Goal: Check status: Check status

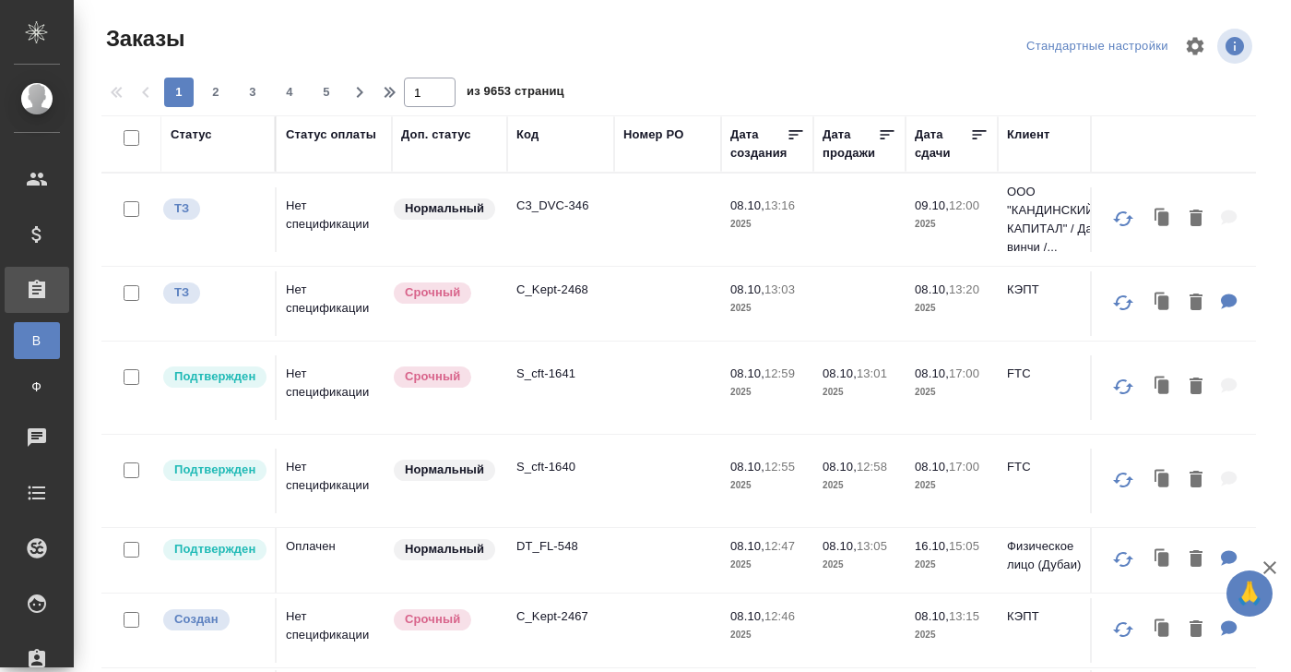
click at [530, 137] on div "Код" at bounding box center [528, 134] width 22 height 18
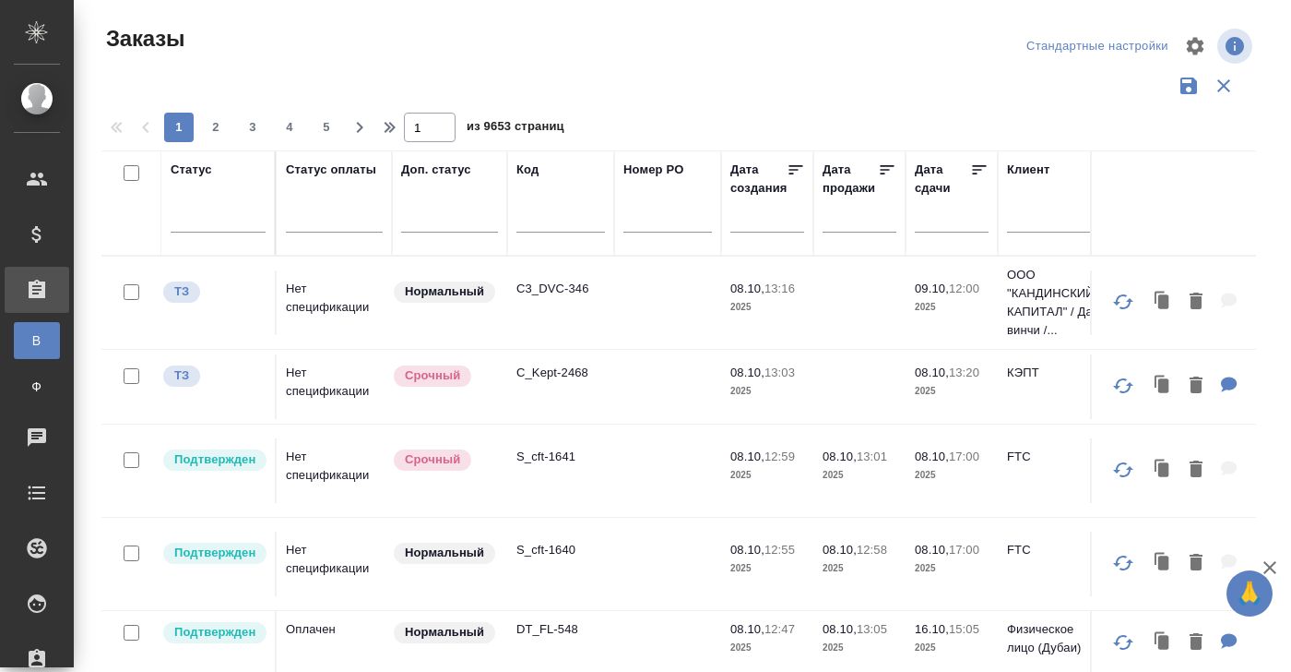
click at [531, 220] on input "text" at bounding box center [561, 220] width 89 height 23
paste input "S_GacMotor"
type input "S_GacMotor"
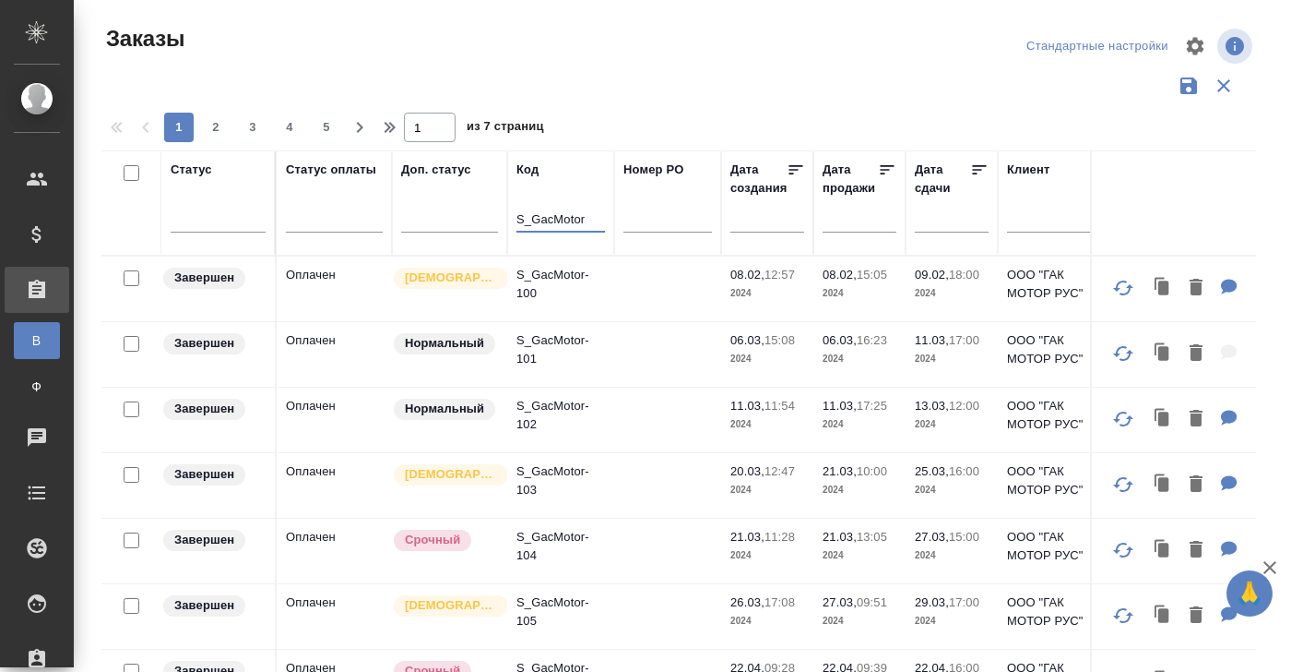
click at [191, 170] on div "Статус" at bounding box center [192, 170] width 42 height 18
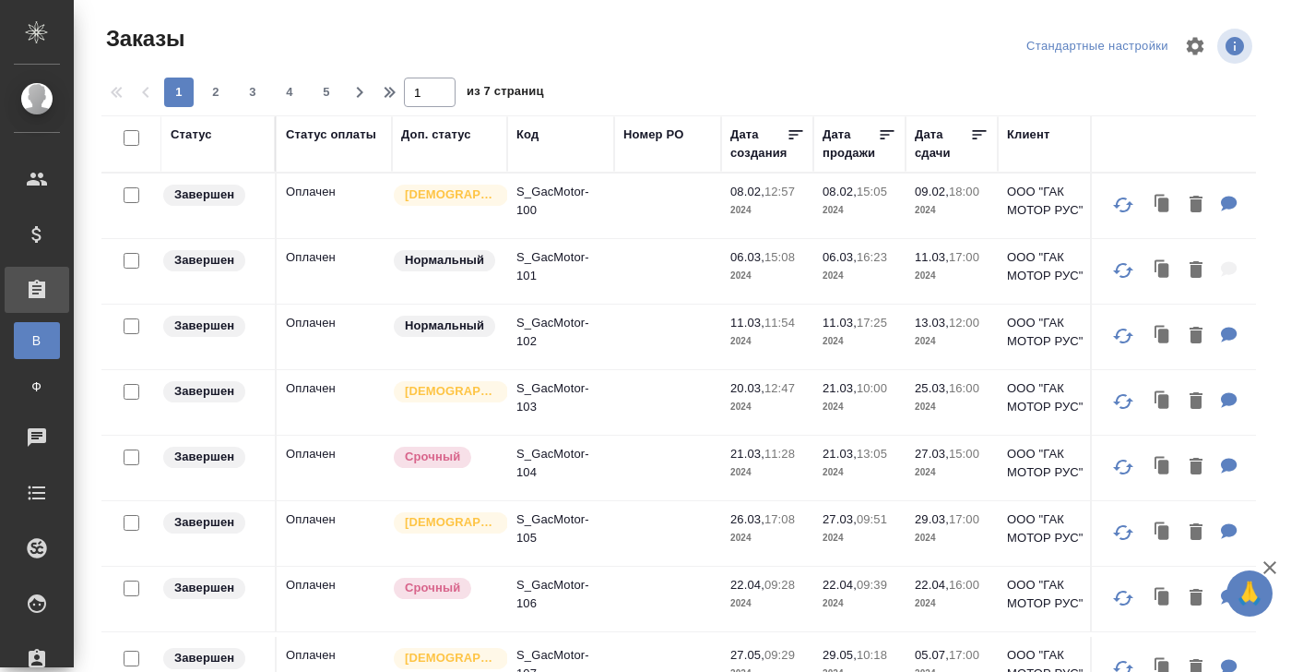
click at [188, 131] on div "Статус" at bounding box center [192, 134] width 42 height 18
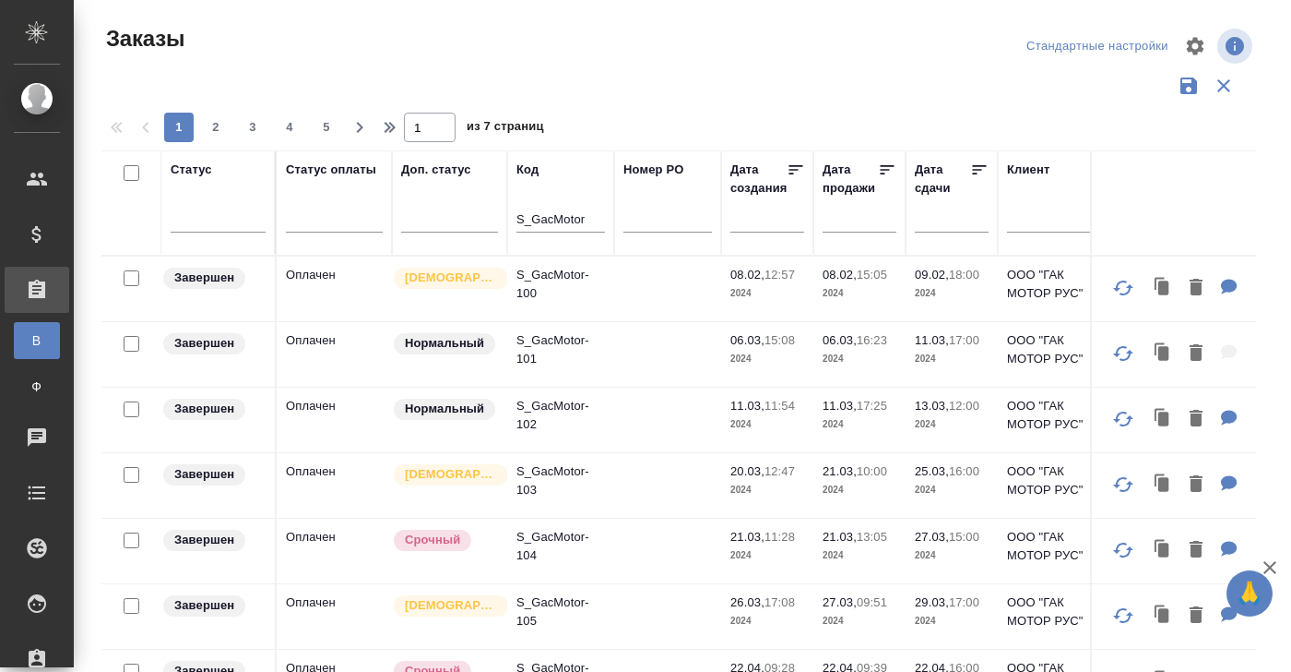
click at [203, 171] on div "Статус" at bounding box center [192, 170] width 42 height 18
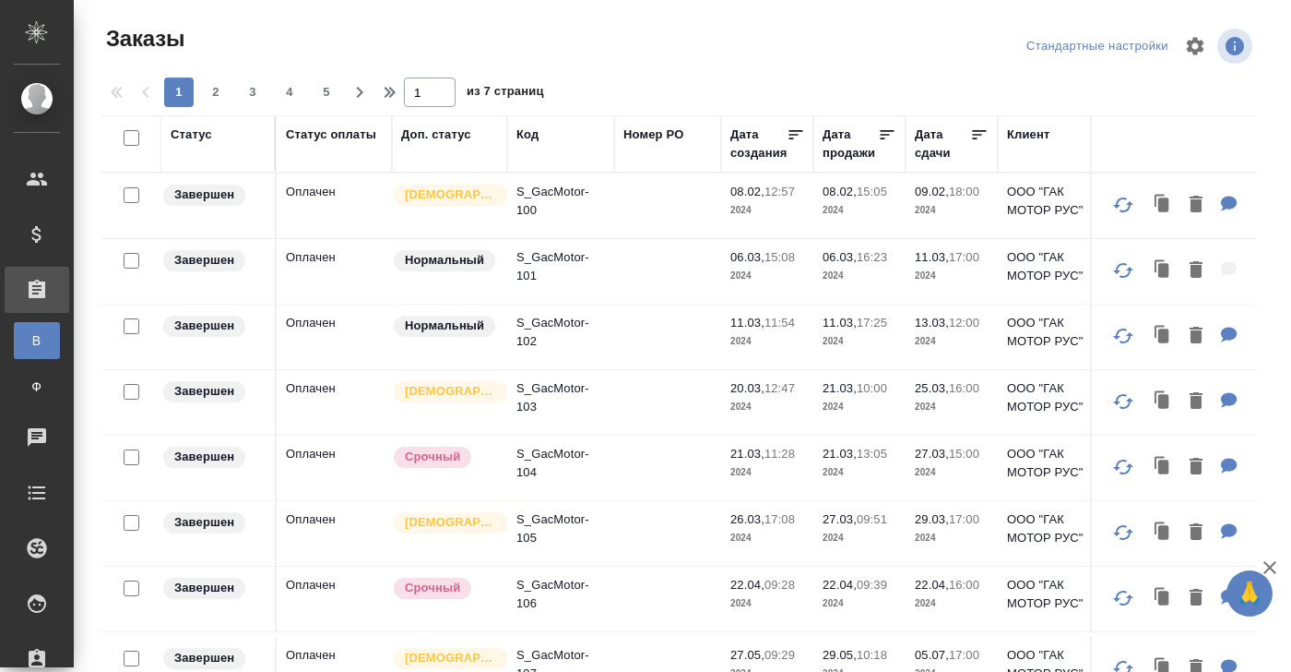
click at [194, 136] on div "Статус" at bounding box center [192, 134] width 42 height 18
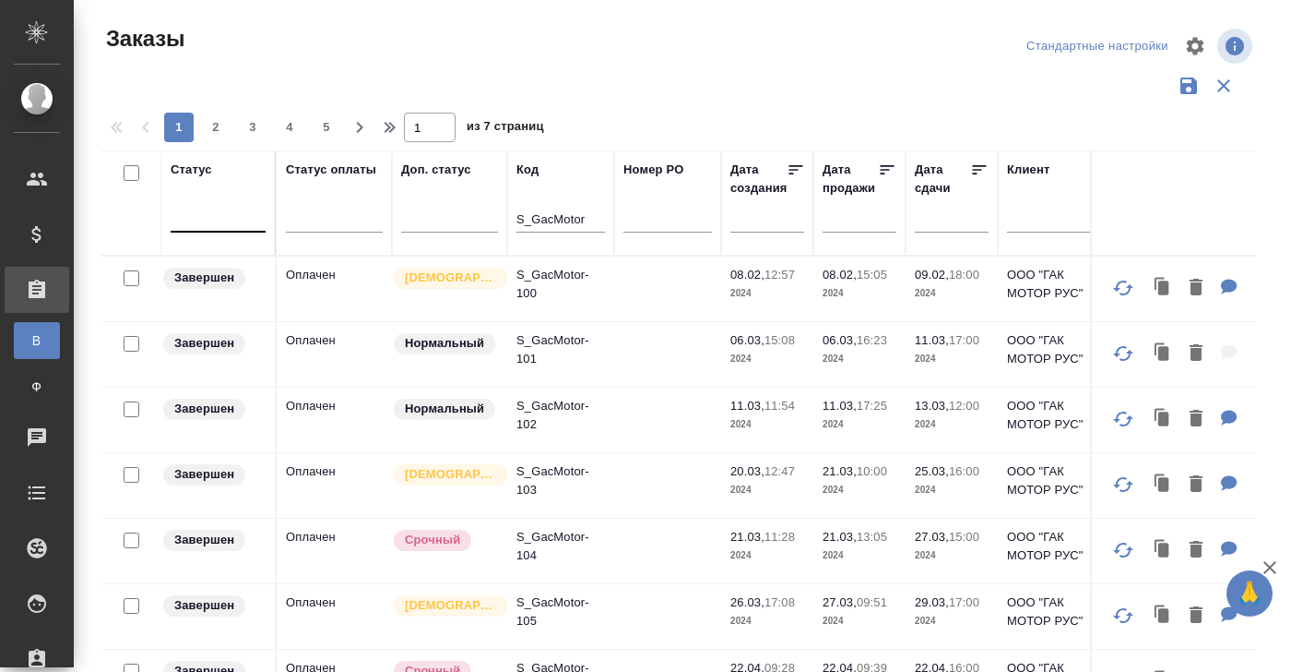
click at [207, 231] on div at bounding box center [218, 214] width 95 height 35
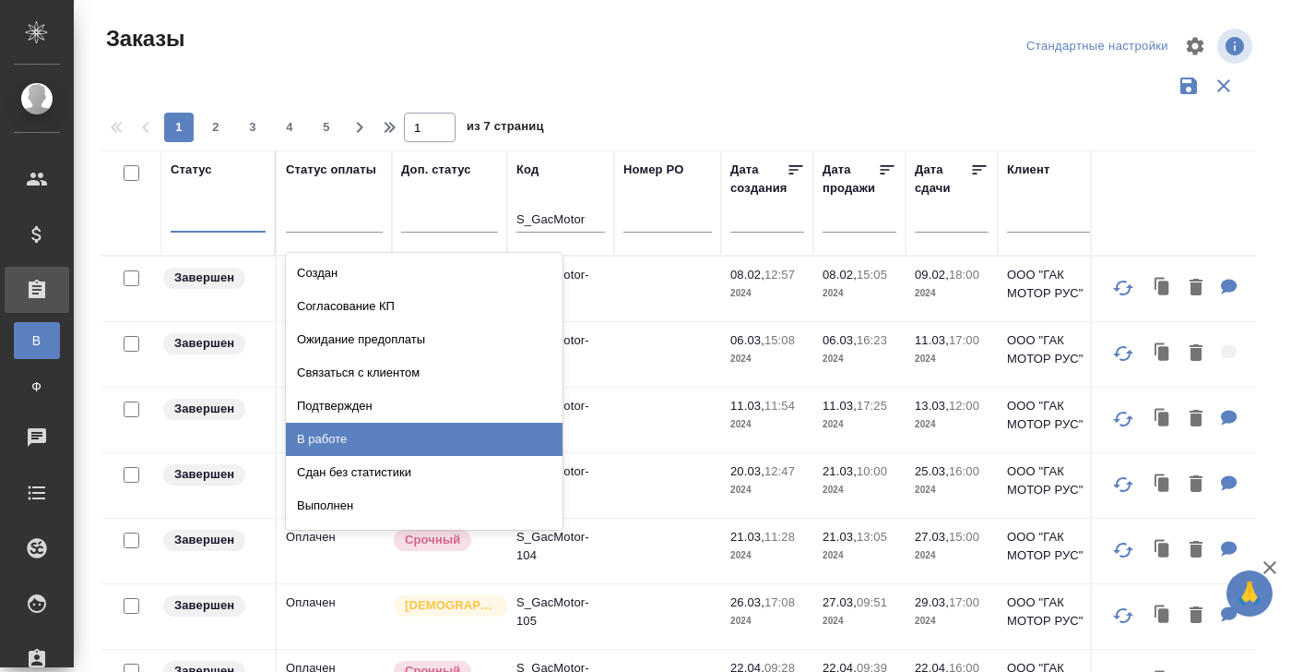
click at [335, 437] on div "В работе" at bounding box center [424, 439] width 277 height 33
